Goal: Find specific page/section: Find specific page/section

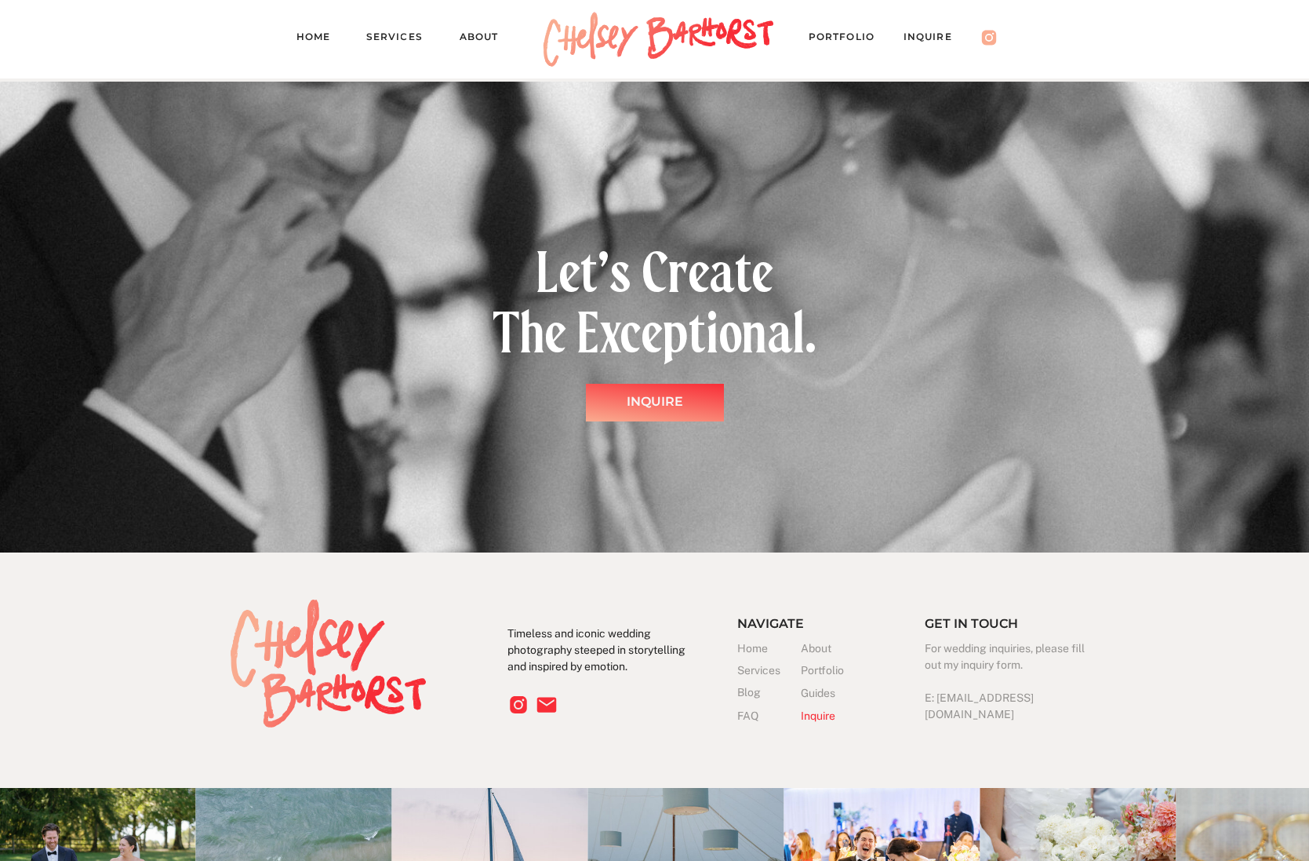
scroll to position [4895, 0]
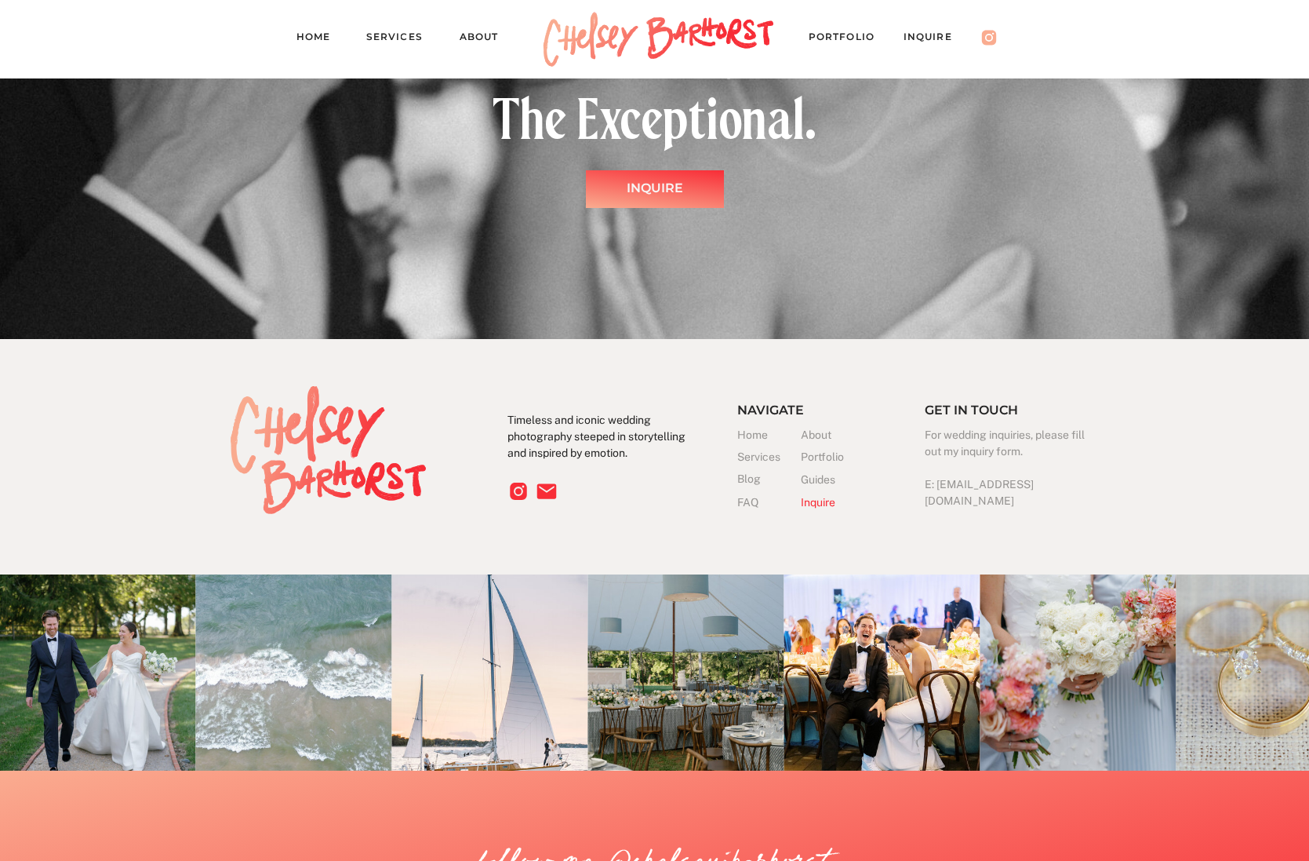
click at [821, 477] on h3 "Guides" at bounding box center [820, 480] width 39 height 16
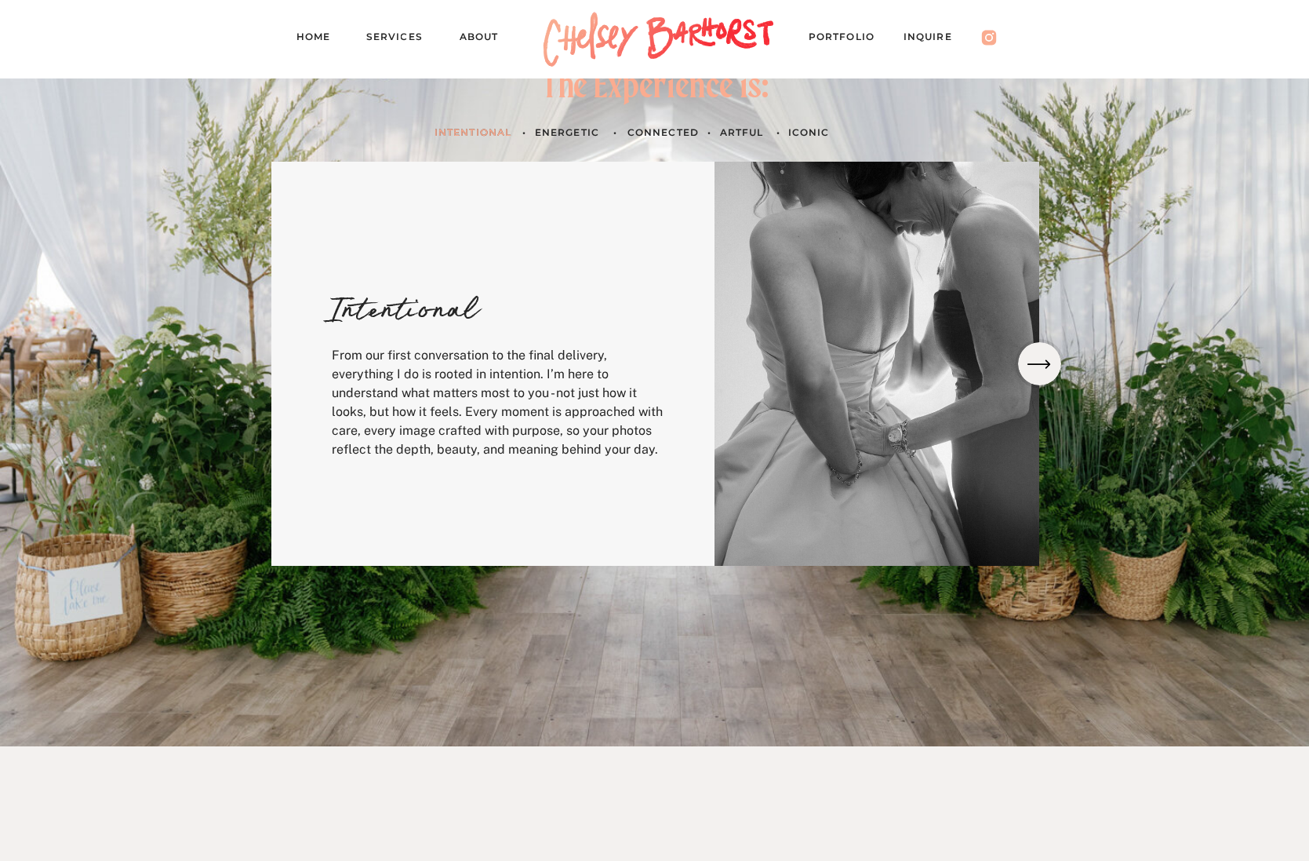
click at [1038, 368] on icon at bounding box center [1039, 364] width 31 height 28
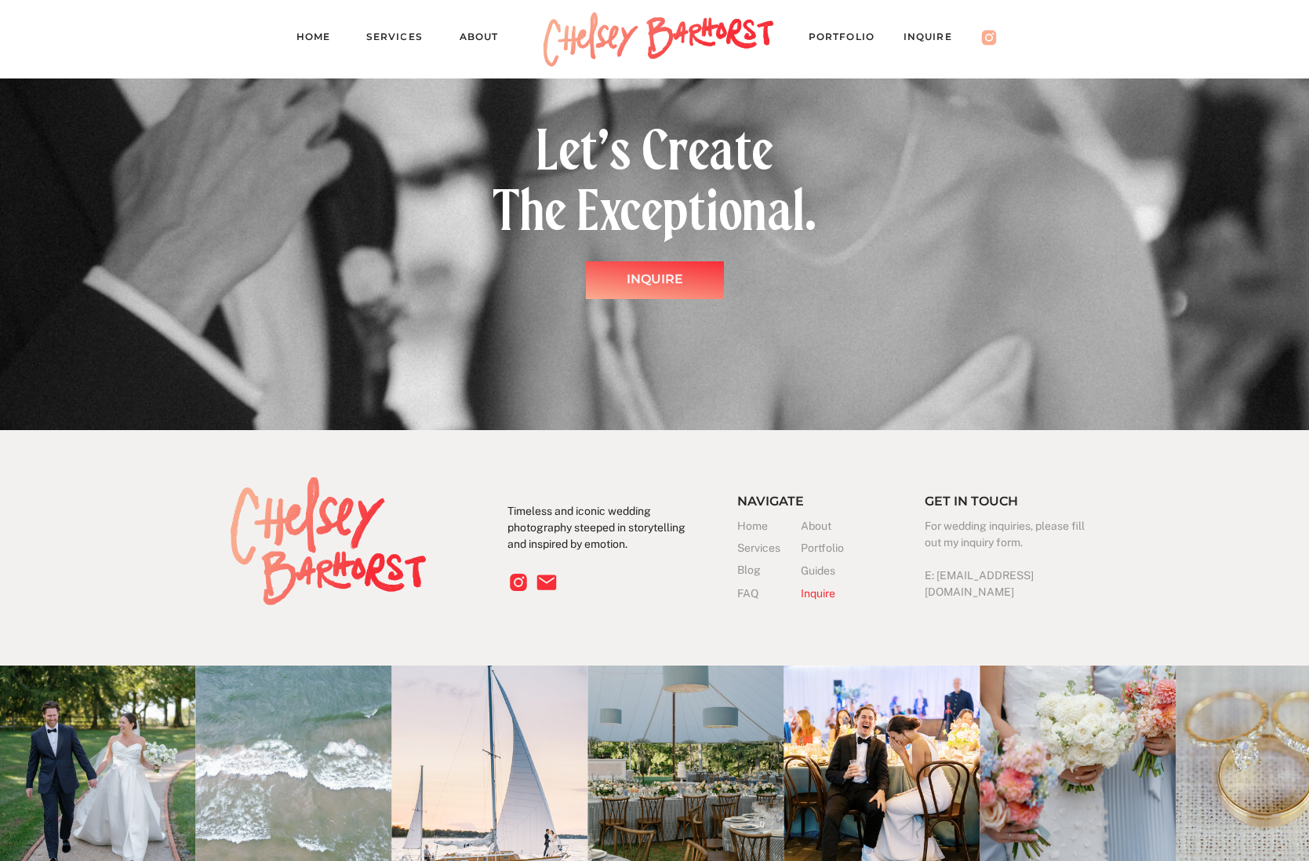
scroll to position [4567, 0]
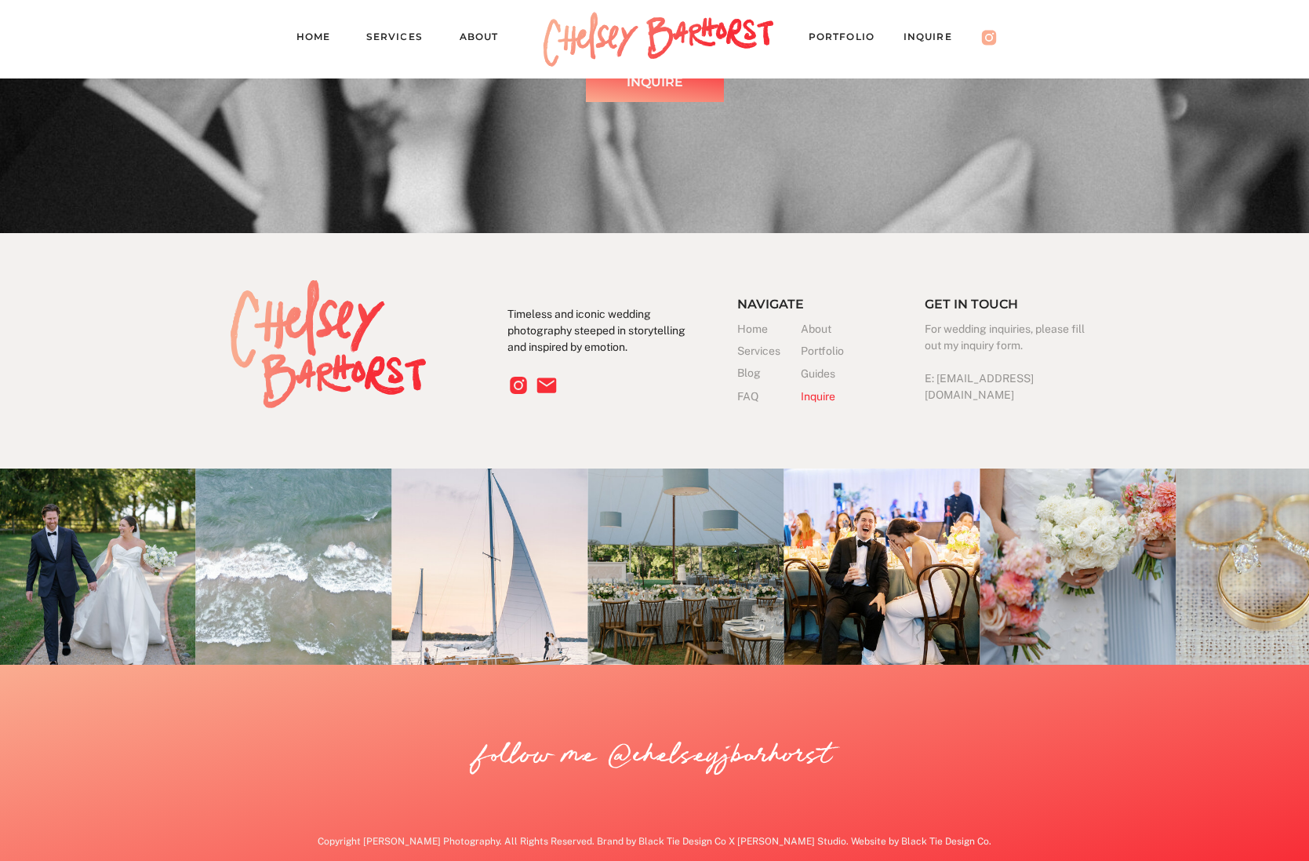
click at [924, 37] on nav "Inquire" at bounding box center [936, 39] width 64 height 22
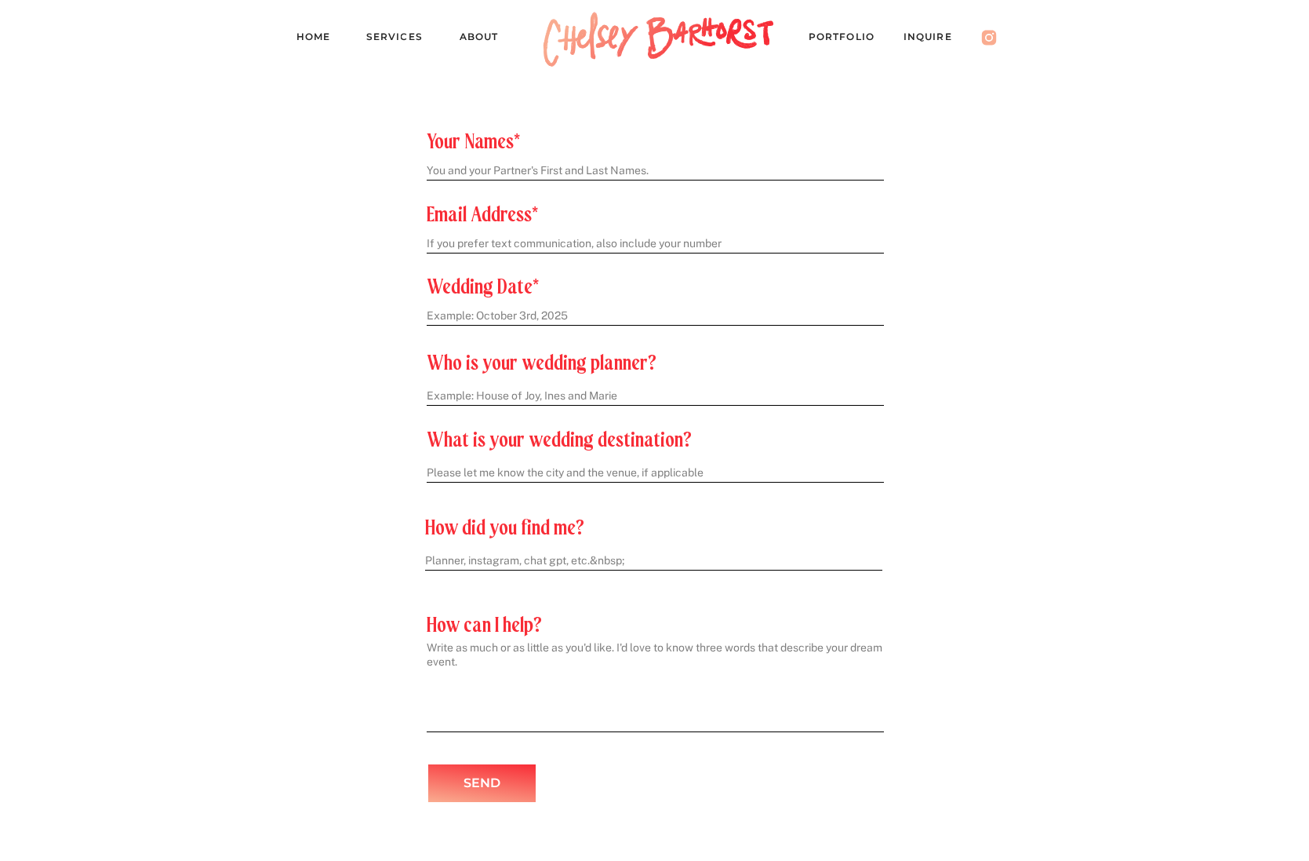
scroll to position [635, 0]
